Goal: Task Accomplishment & Management: Use online tool/utility

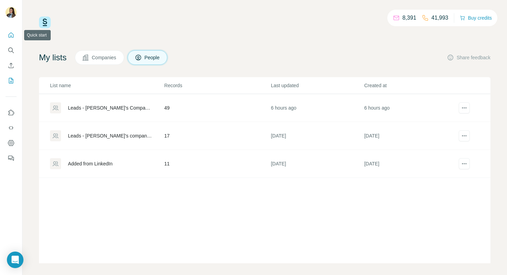
click at [12, 38] on icon "Quick start" at bounding box center [11, 35] width 7 height 7
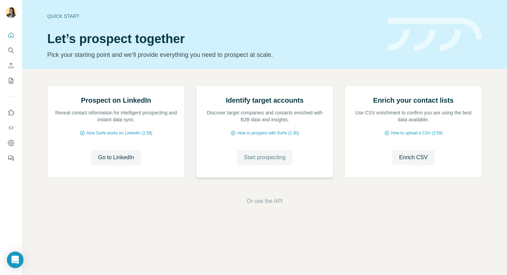
click at [244, 162] on span "Start prospecting" at bounding box center [265, 158] width 42 height 8
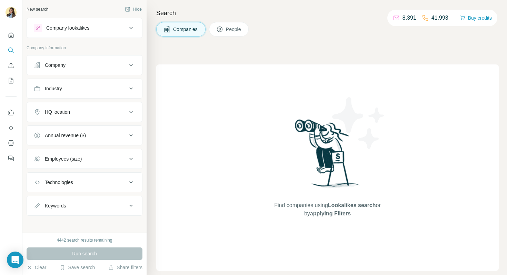
click at [85, 65] on div "Company" at bounding box center [80, 65] width 93 height 7
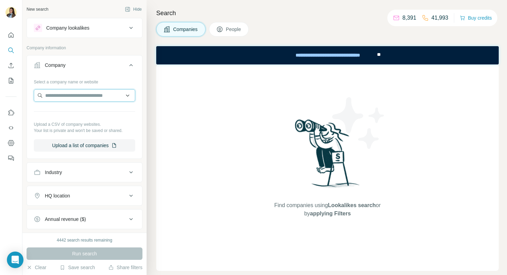
click at [80, 98] on input "text" at bounding box center [84, 95] width 101 height 12
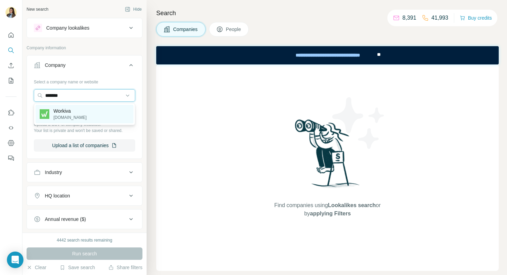
type input "*******"
click at [80, 118] on div "Workiva [DOMAIN_NAME]" at bounding box center [85, 114] width 98 height 19
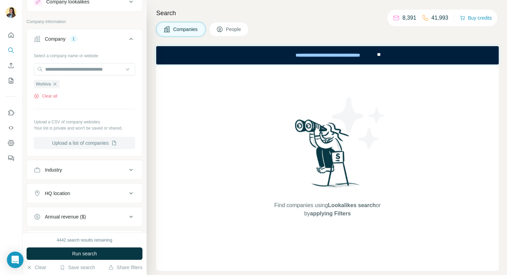
scroll to position [35, 0]
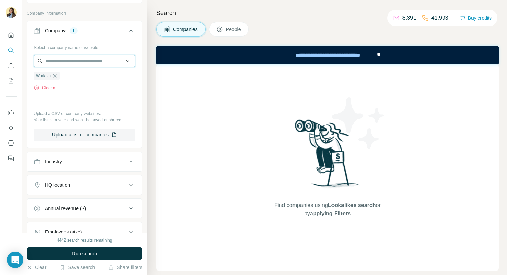
click at [95, 61] on input "text" at bounding box center [84, 61] width 101 height 12
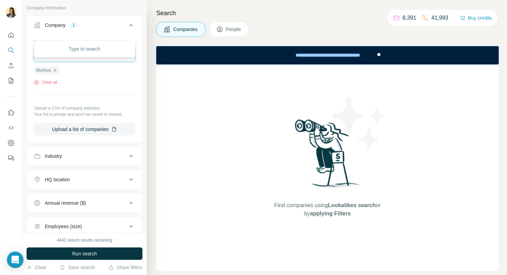
scroll to position [84, 0]
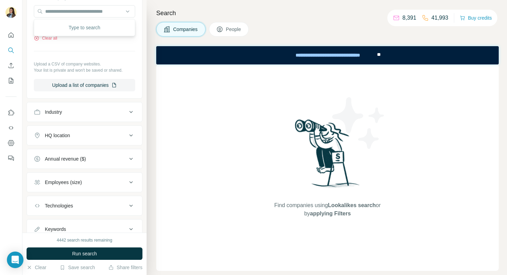
click at [68, 184] on div "Employees (size)" at bounding box center [63, 182] width 37 height 7
click at [70, 110] on div "Industry" at bounding box center [80, 112] width 93 height 7
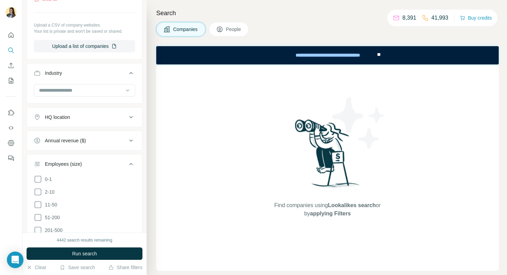
scroll to position [127, 0]
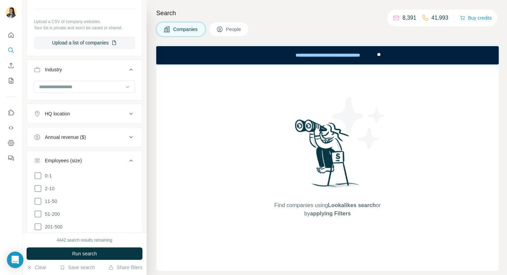
click at [125, 161] on div "Employees (size)" at bounding box center [80, 160] width 93 height 7
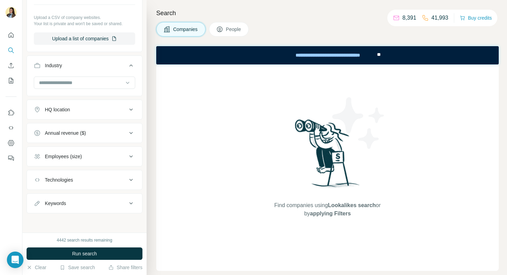
scroll to position [53, 0]
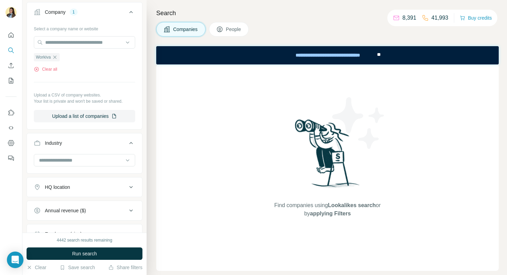
click at [231, 30] on span "People" at bounding box center [234, 29] width 16 height 7
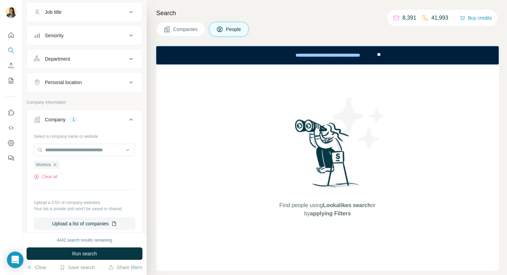
scroll to position [9, 0]
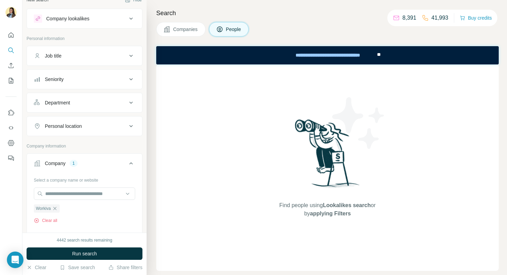
click at [94, 109] on button "Department" at bounding box center [84, 103] width 115 height 17
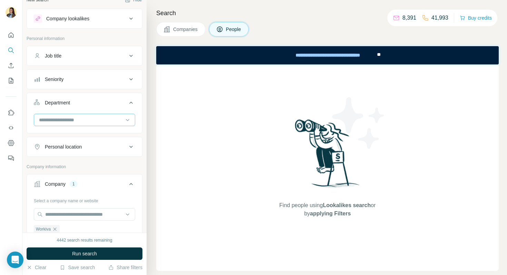
click at [95, 118] on input at bounding box center [80, 120] width 85 height 8
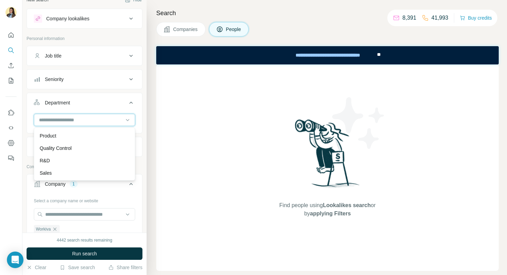
scroll to position [224, 0]
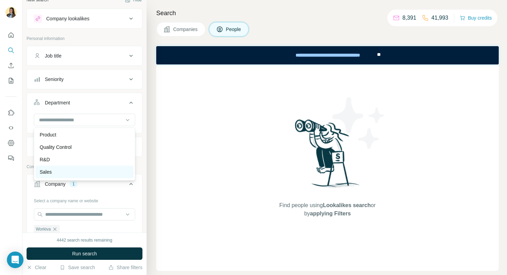
click at [73, 169] on div "Sales" at bounding box center [85, 172] width 90 height 7
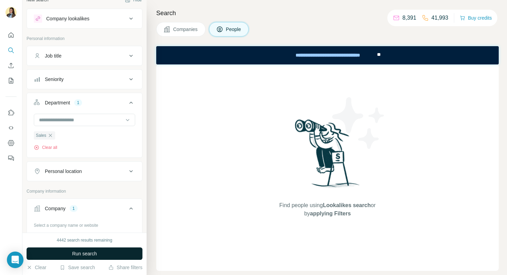
click at [85, 253] on span "Run search" at bounding box center [84, 254] width 25 height 7
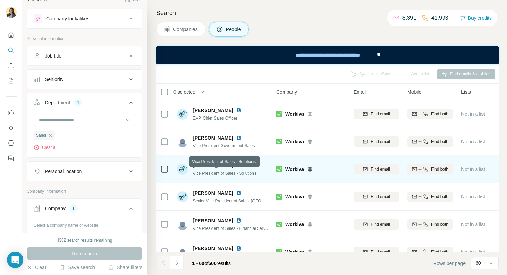
scroll to position [64, 0]
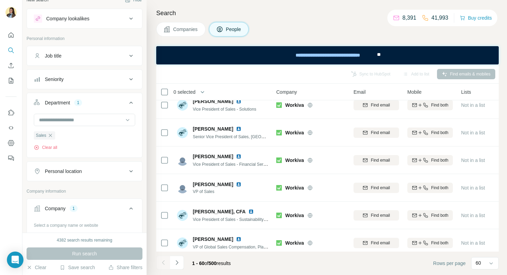
click at [109, 80] on div "Seniority" at bounding box center [80, 79] width 93 height 7
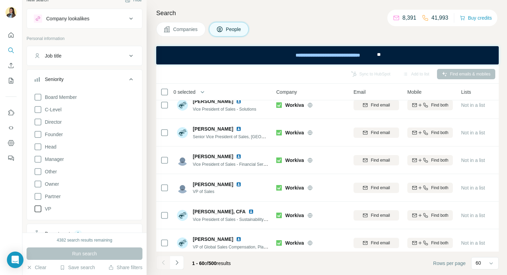
click at [50, 208] on span "VP" at bounding box center [46, 209] width 9 height 7
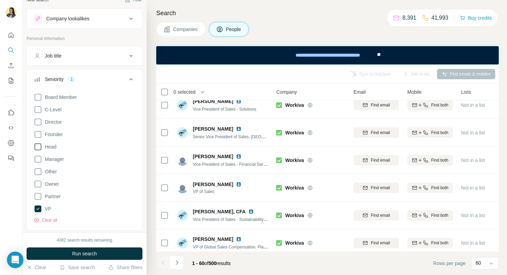
click at [53, 150] on label "Head" at bounding box center [45, 147] width 22 height 8
click at [52, 133] on span "Founder" at bounding box center [52, 134] width 21 height 7
click at [52, 122] on span "Director" at bounding box center [52, 122] width 20 height 7
click at [52, 110] on span "C-Level" at bounding box center [51, 109] width 19 height 7
click at [75, 253] on span "Run search" at bounding box center [84, 254] width 25 height 7
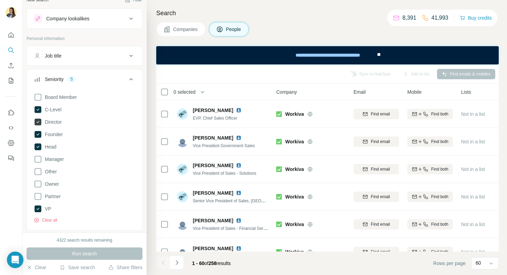
click at [38, 122] on icon at bounding box center [38, 122] width 7 height 7
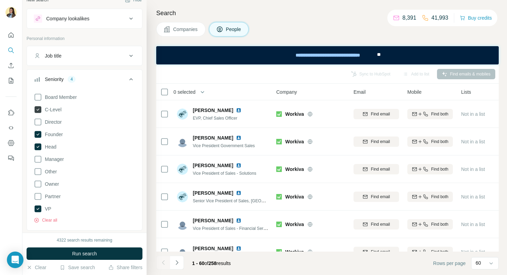
click at [38, 111] on icon at bounding box center [38, 109] width 7 height 7
click at [38, 135] on icon at bounding box center [38, 135] width 3 height 2
click at [72, 252] on span "Run search" at bounding box center [84, 254] width 25 height 7
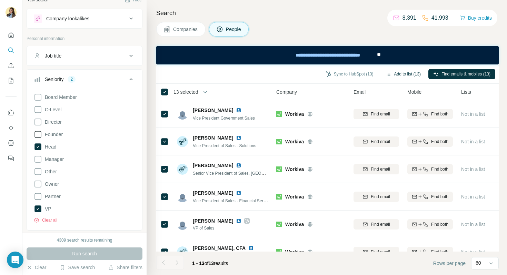
click at [400, 72] on button "Add to list (13)" at bounding box center [403, 74] width 45 height 10
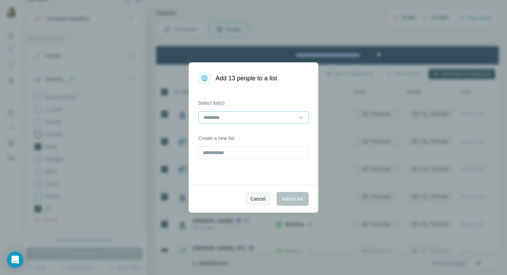
click at [249, 116] on input at bounding box center [249, 118] width 93 height 8
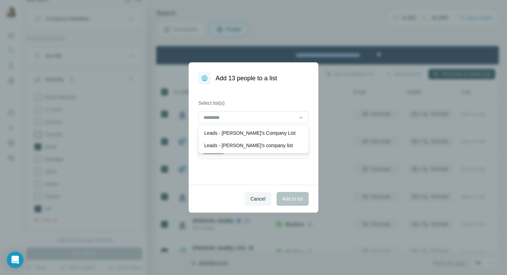
click at [234, 163] on div "Select list(s) Create a new list" at bounding box center [254, 135] width 130 height 100
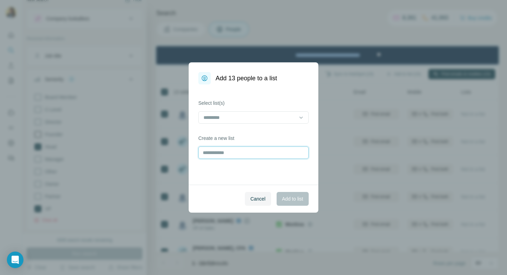
click at [235, 155] on input "text" at bounding box center [253, 153] width 110 height 12
type input "**********"
click at [294, 202] on span "Add to list" at bounding box center [292, 199] width 21 height 7
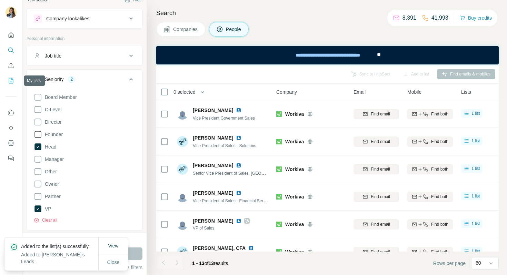
click at [14, 80] on icon "My lists" at bounding box center [11, 80] width 7 height 7
